Goal: Task Accomplishment & Management: Manage account settings

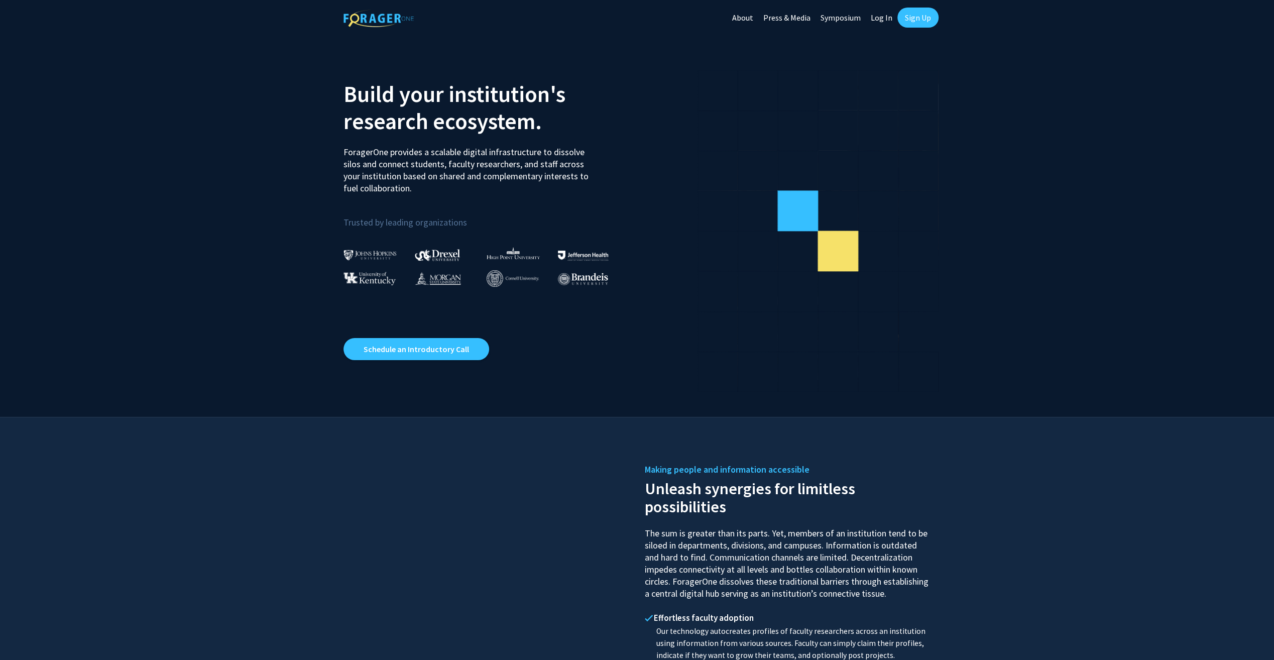
click at [878, 16] on link "Log In" at bounding box center [882, 17] width 32 height 35
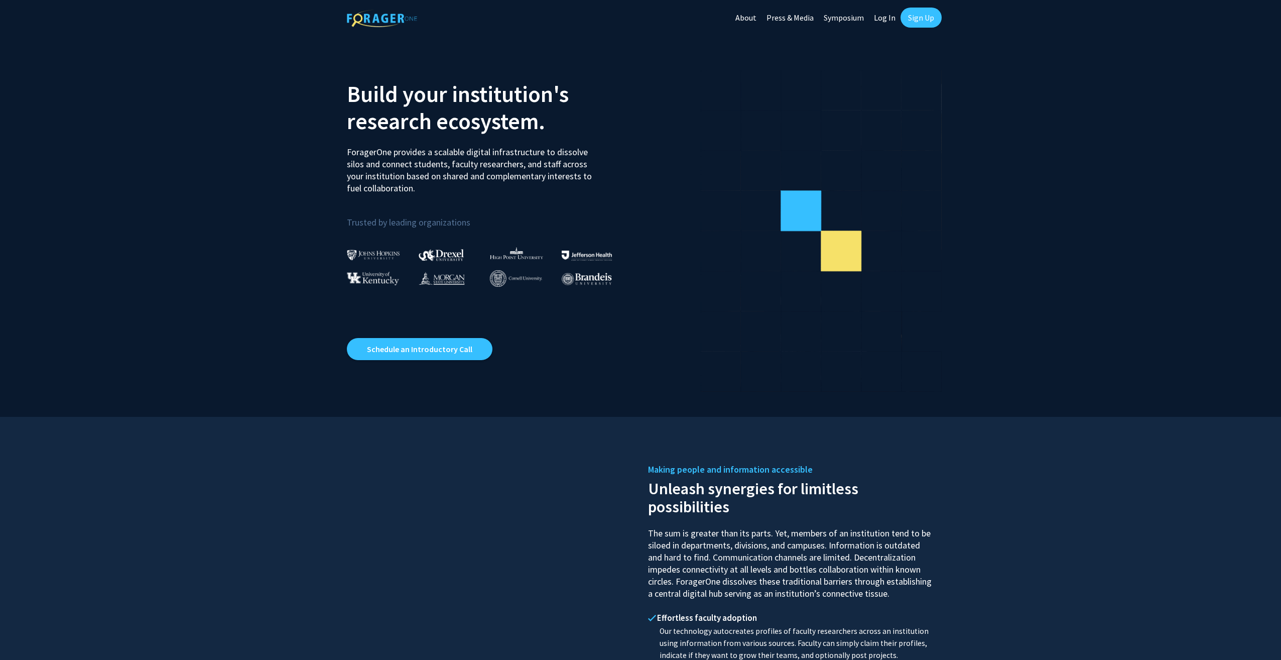
select select
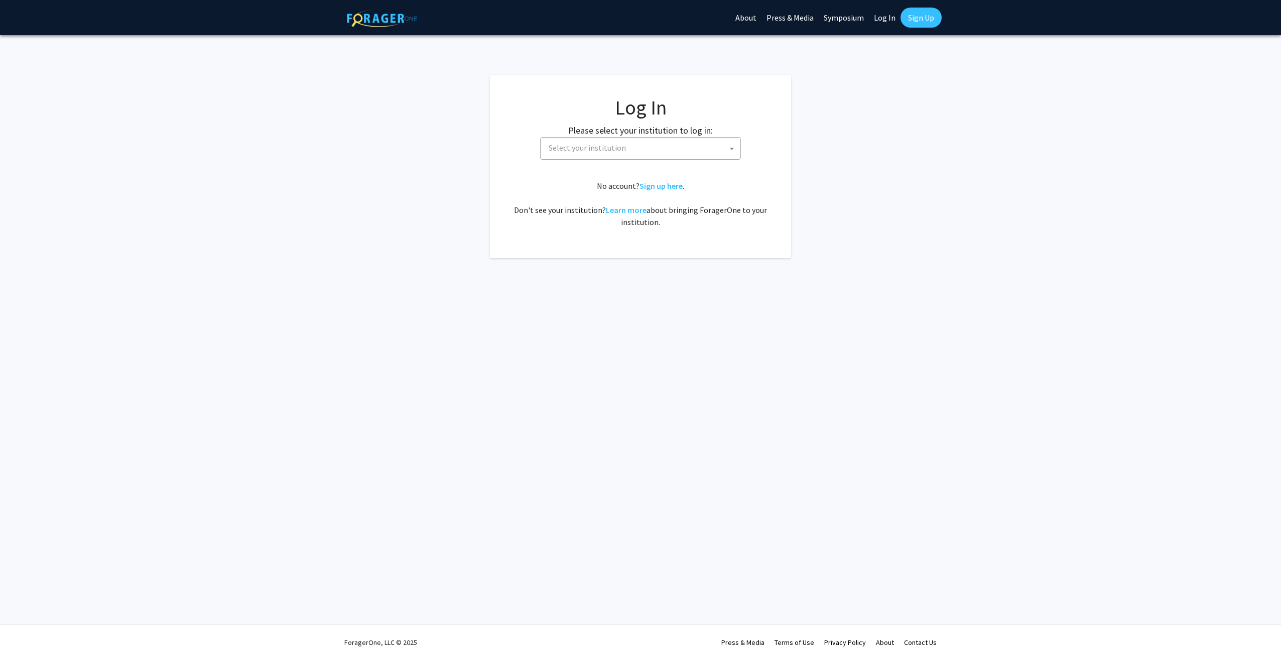
click at [636, 141] on span "Select your institution" at bounding box center [643, 148] width 196 height 21
type input "university of miss"
select select "33"
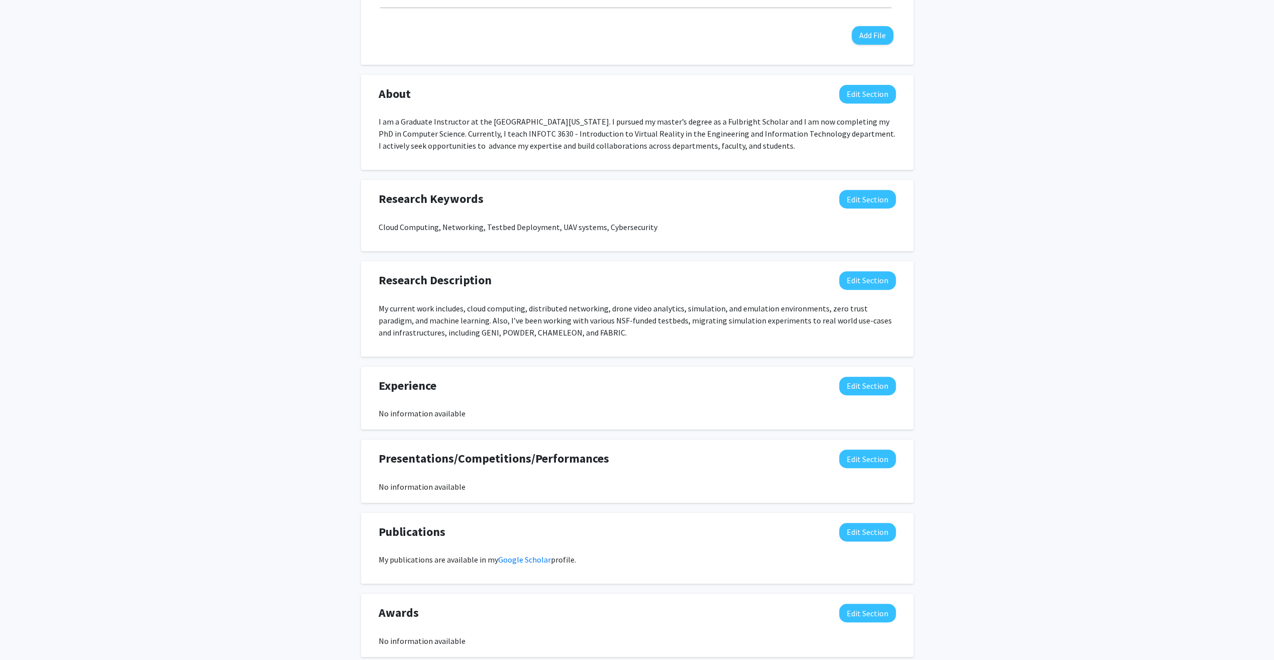
scroll to position [452, 0]
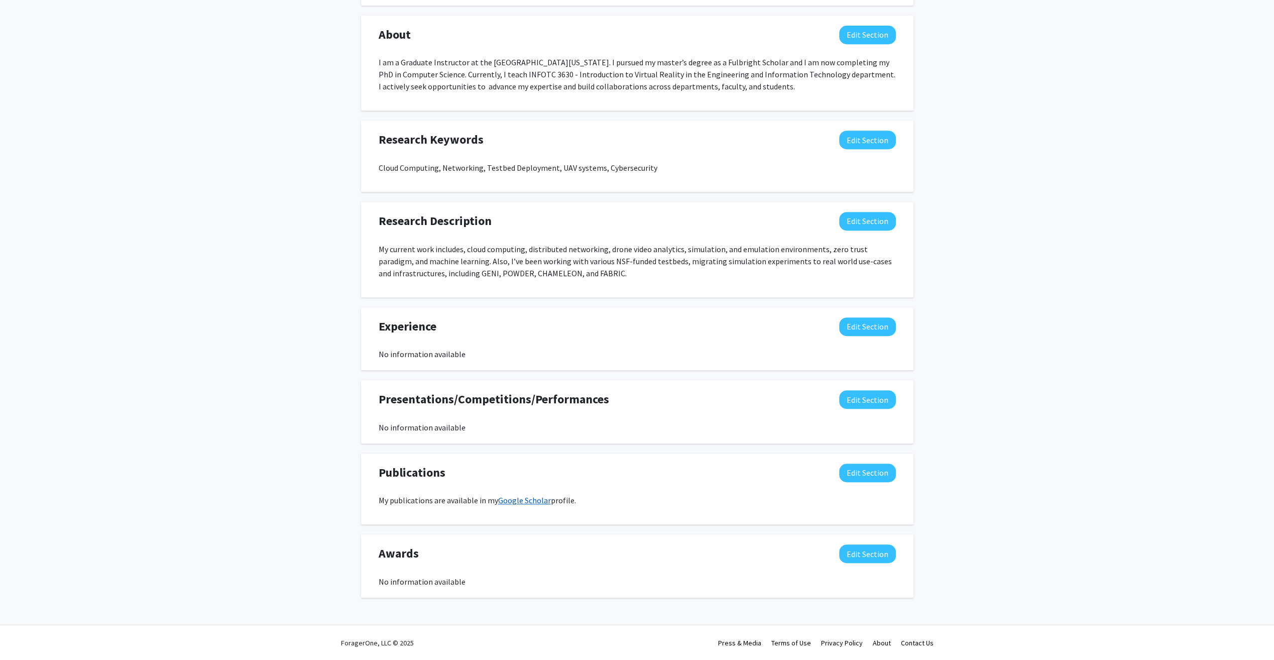
click at [522, 500] on link "Google Scholar" at bounding box center [524, 500] width 53 height 10
